Goal: Task Accomplishment & Management: Use online tool/utility

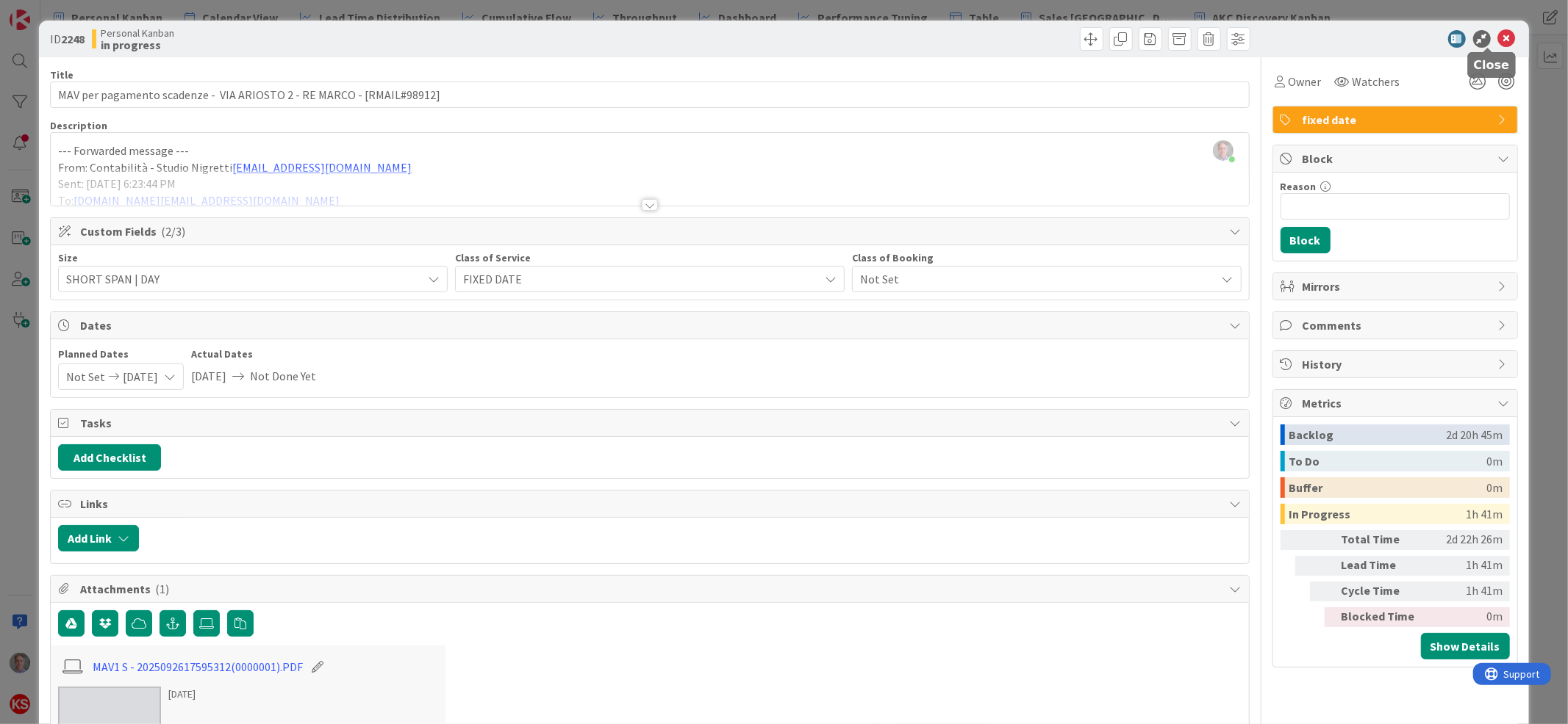
click at [1497, 40] on icon at bounding box center [1506, 38] width 17 height 17
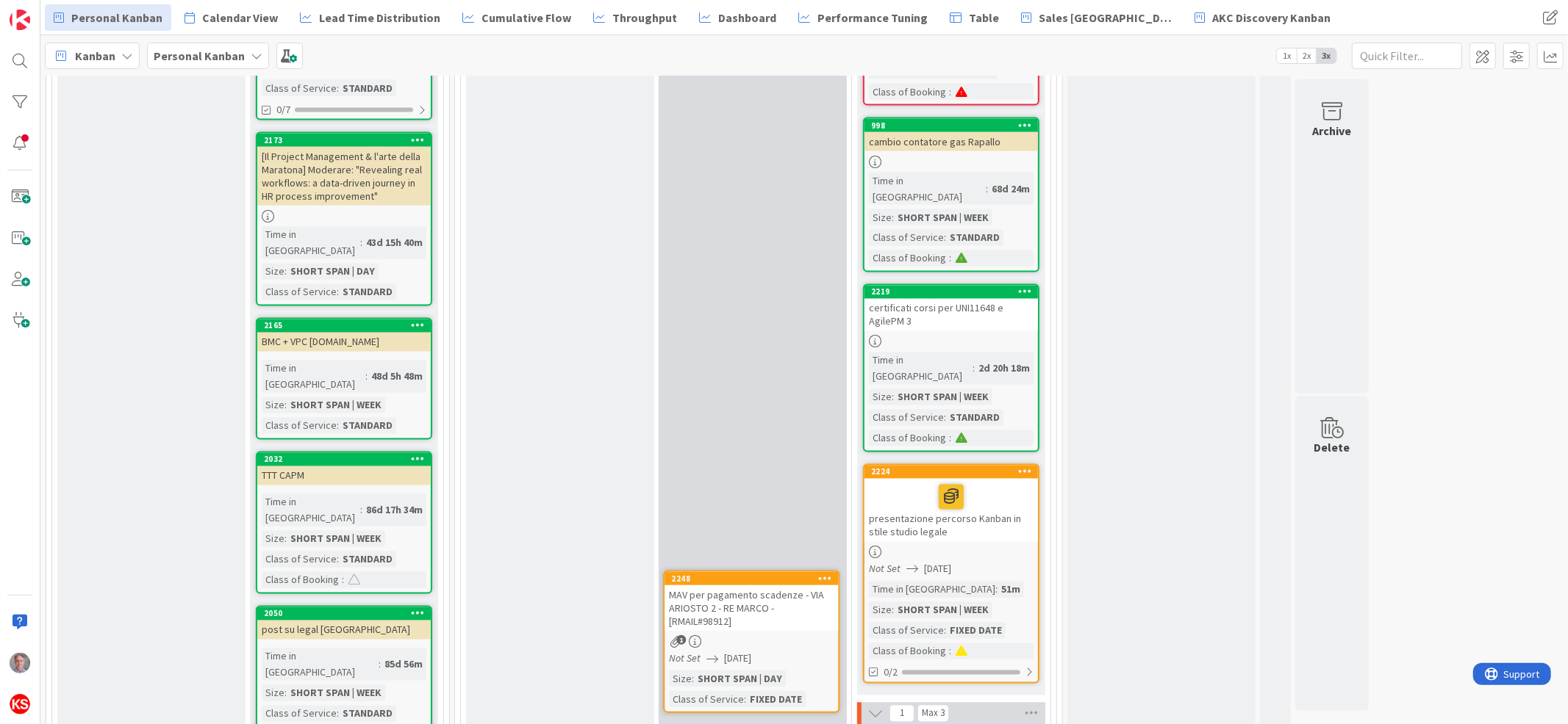
scroll to position [2255, 0]
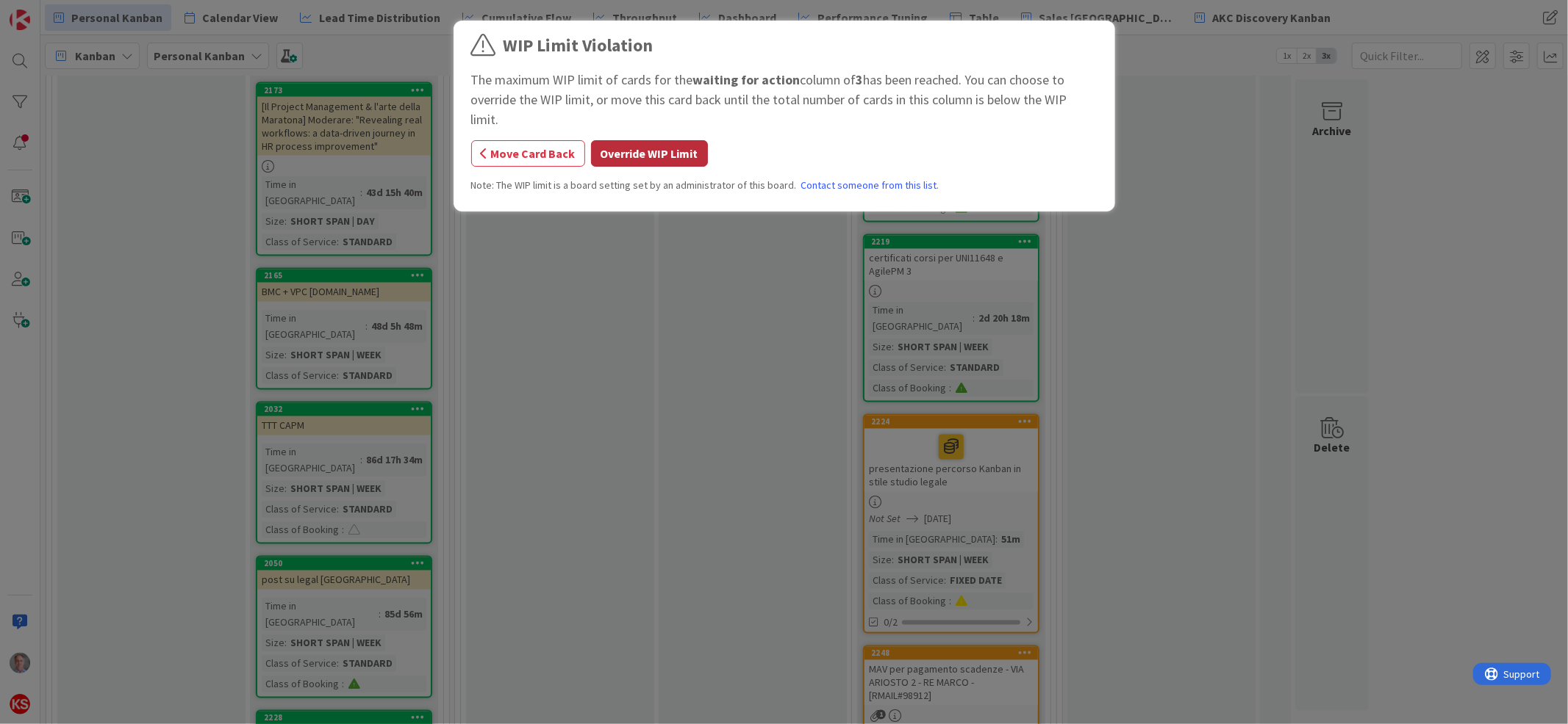
click at [668, 140] on button "Override WIP Limit" at bounding box center [649, 153] width 117 height 27
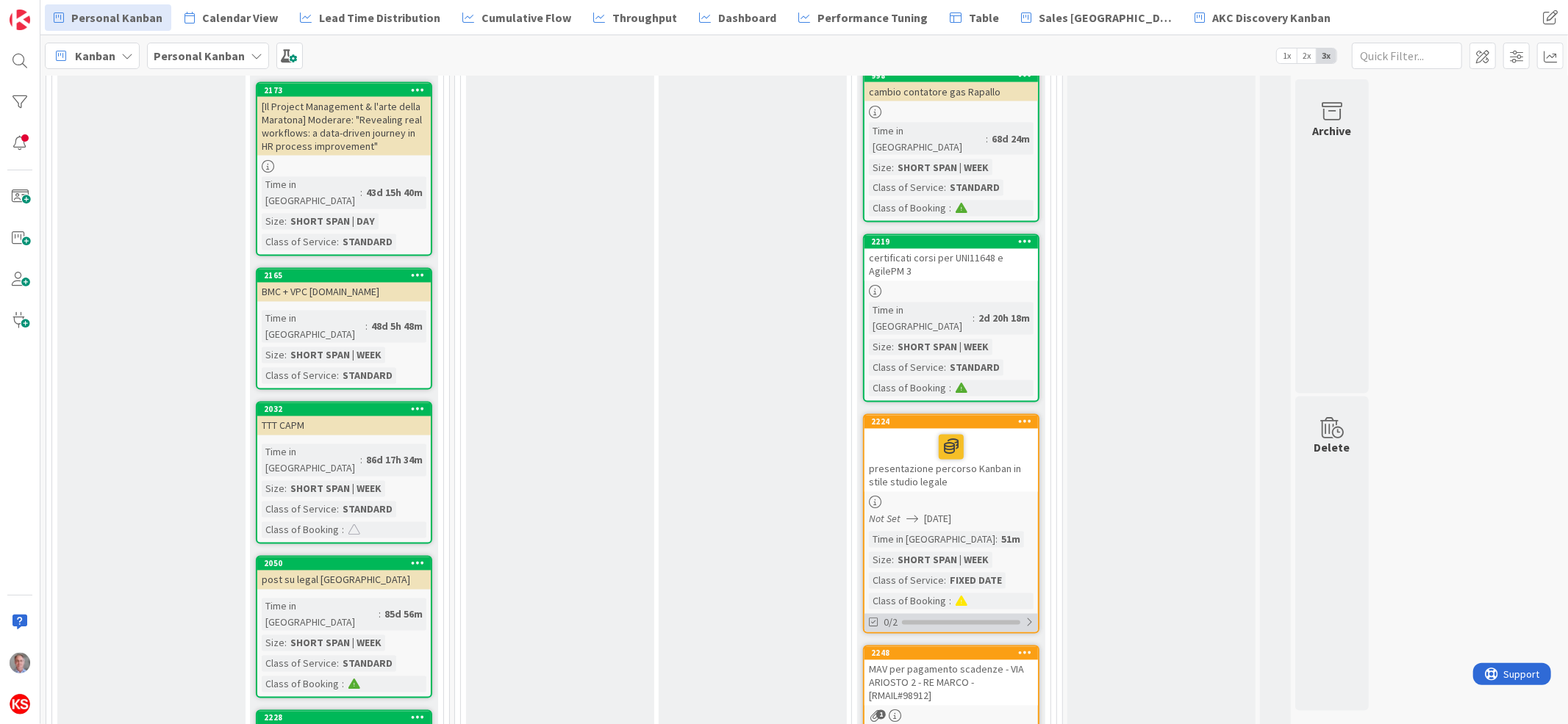
click at [1029, 617] on div at bounding box center [1029, 622] width 9 height 12
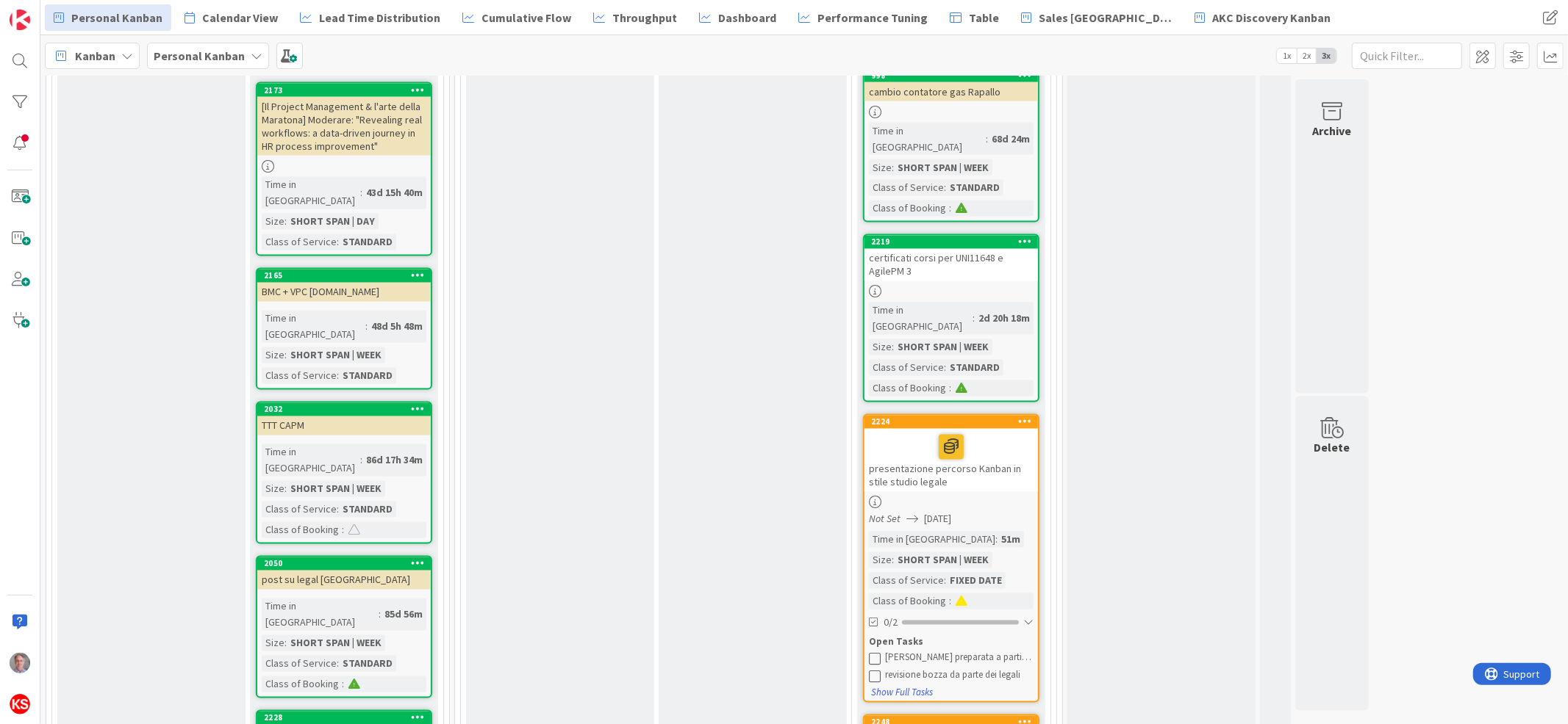
click at [876, 653] on icon at bounding box center [874, 658] width 12 height 12
click at [1031, 617] on div at bounding box center [1028, 622] width 10 height 12
click at [1023, 432] on div at bounding box center [951, 448] width 165 height 31
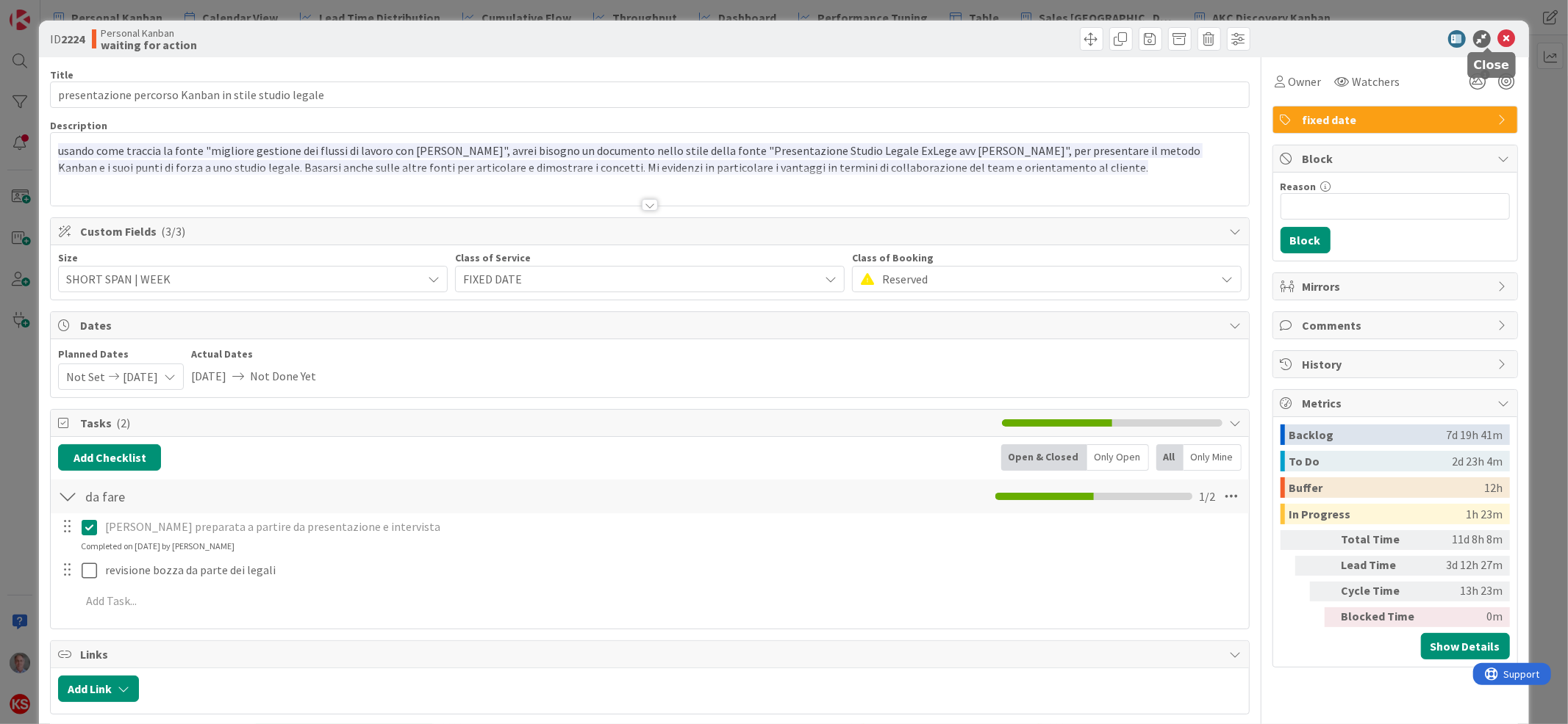
click at [1497, 36] on icon at bounding box center [1506, 38] width 17 height 17
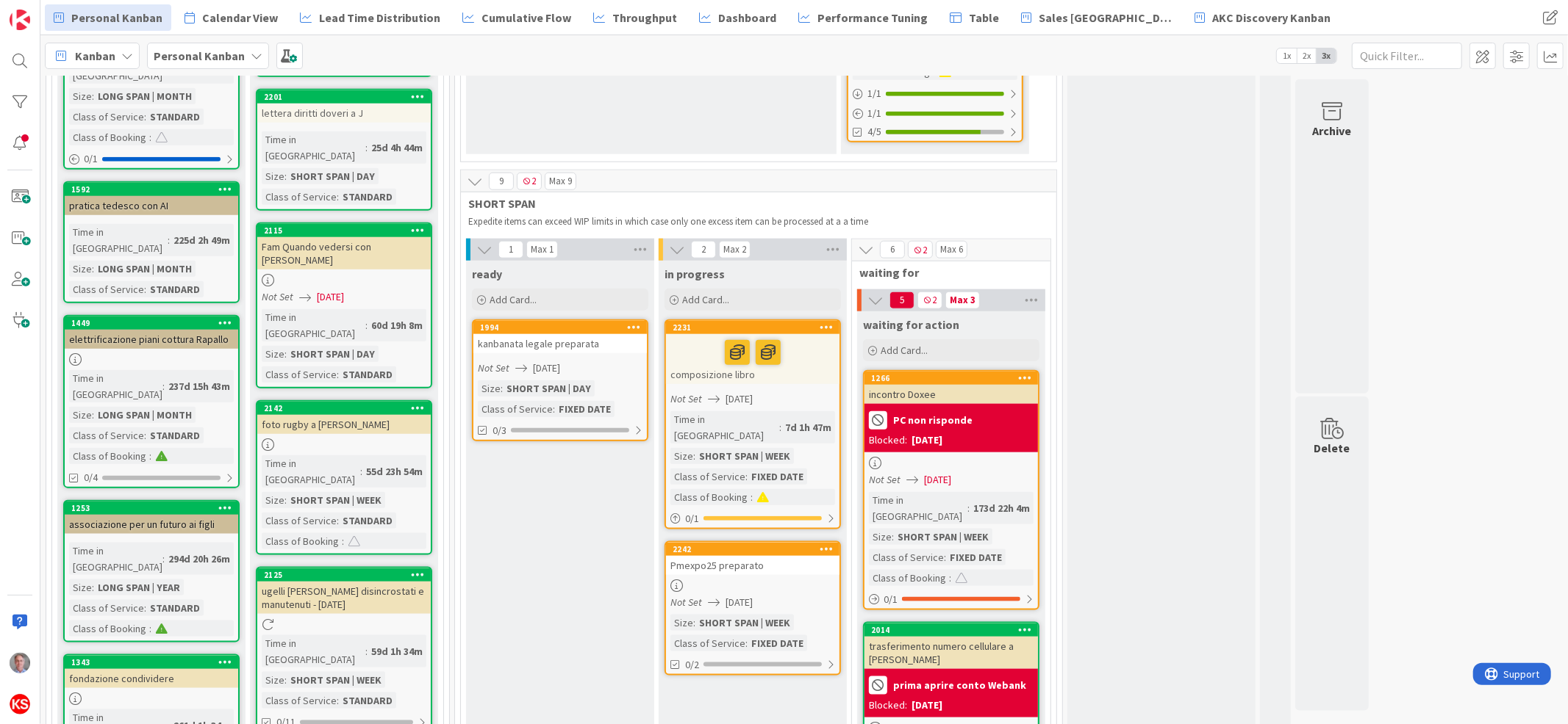
scroll to position [1365, 0]
